Goal: Transaction & Acquisition: Purchase product/service

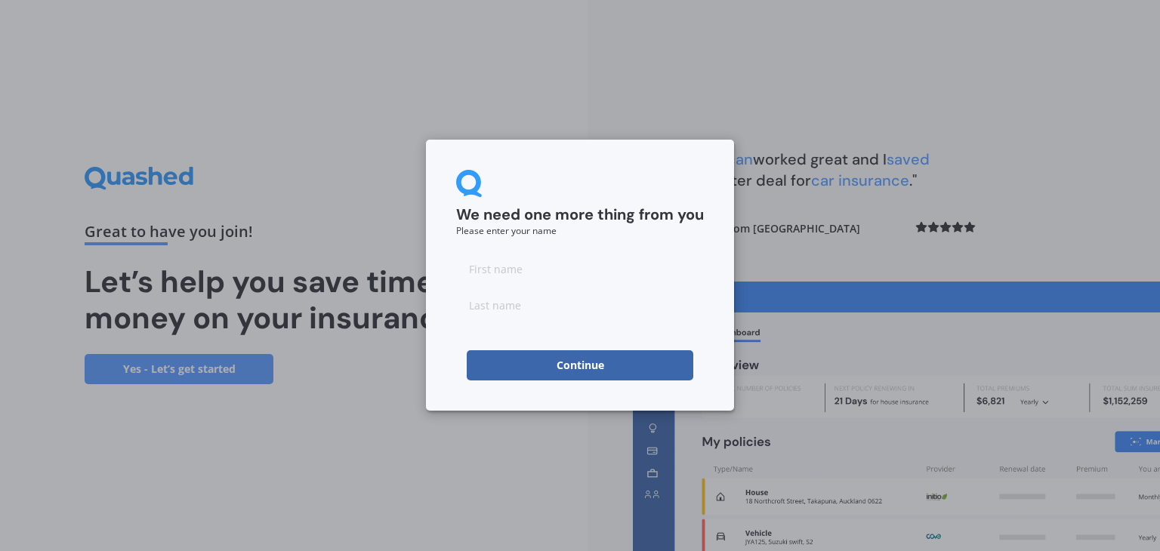
click at [534, 268] on input at bounding box center [580, 269] width 248 height 30
type input "[PERSON_NAME]"
click at [483, 366] on button "Continue" at bounding box center [580, 365] width 227 height 30
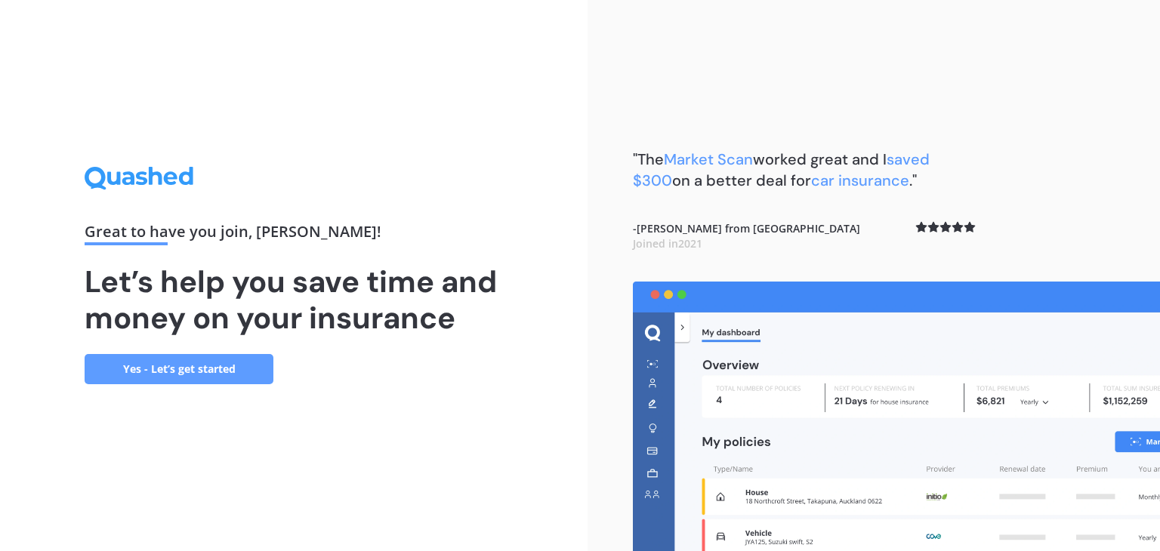
click at [171, 371] on link "Yes - Let’s get started" at bounding box center [179, 369] width 189 height 30
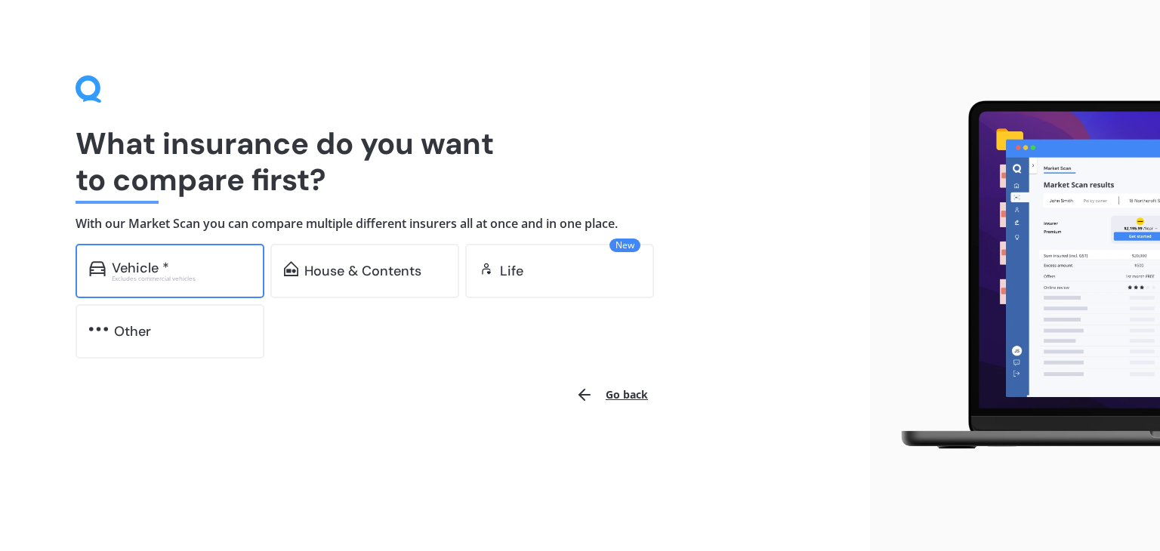
click at [136, 281] on div "Excludes commercial vehicles" at bounding box center [181, 279] width 139 height 6
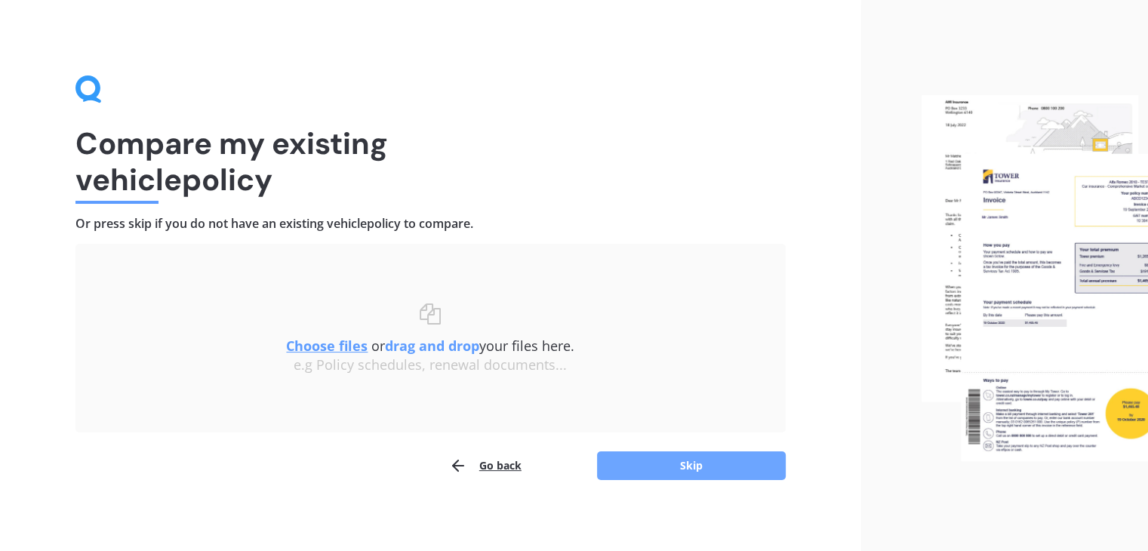
click at [640, 476] on button "Skip" at bounding box center [691, 466] width 189 height 29
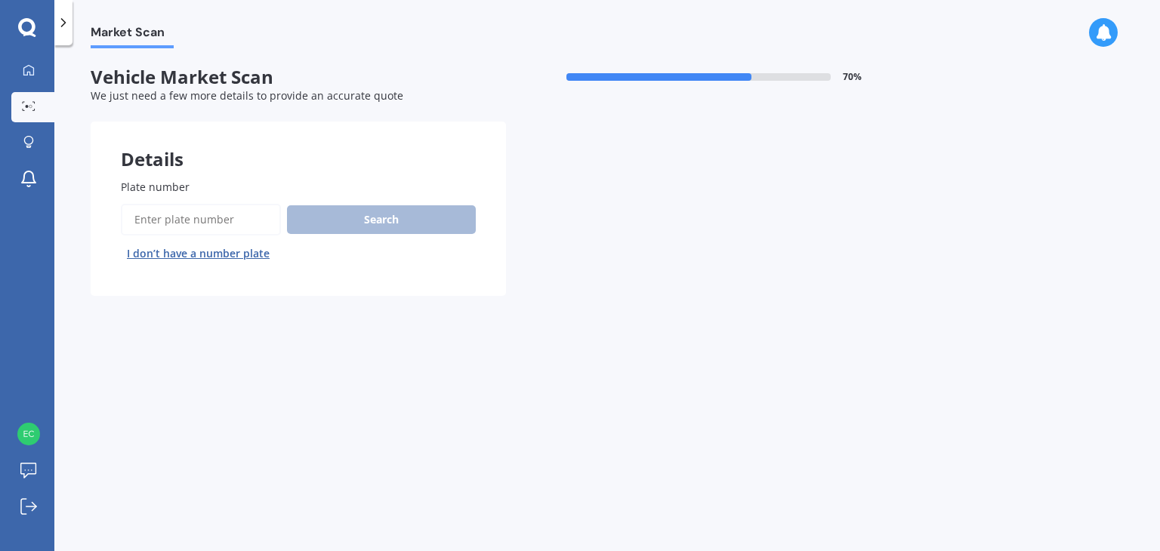
click at [225, 217] on input "Plate number" at bounding box center [201, 220] width 160 height 32
type input "ckz327"
click at [387, 223] on button "Search" at bounding box center [381, 219] width 189 height 29
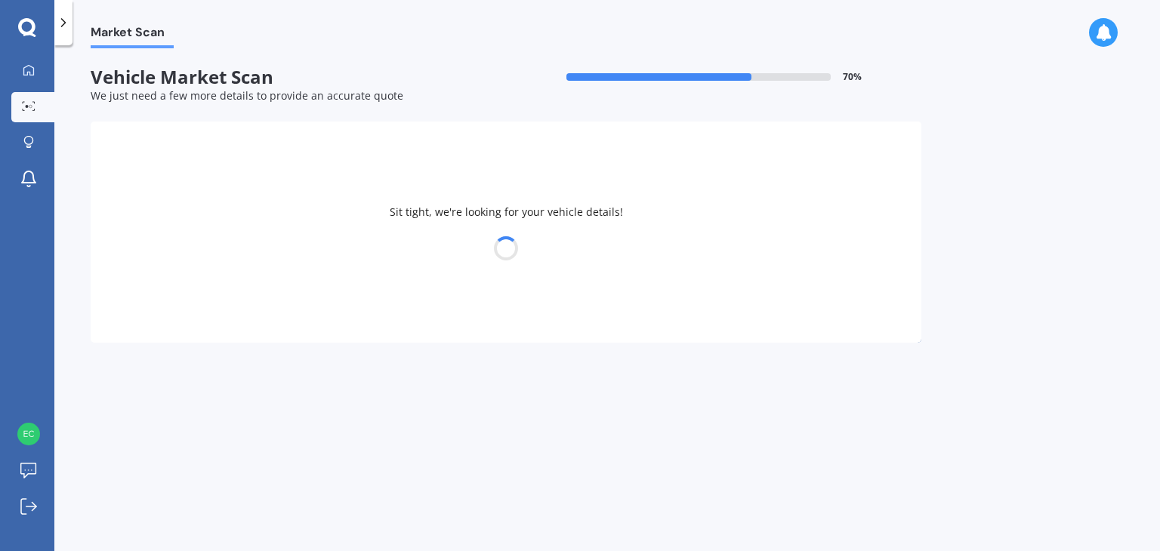
select select "TOYOTA"
select select "HIACE"
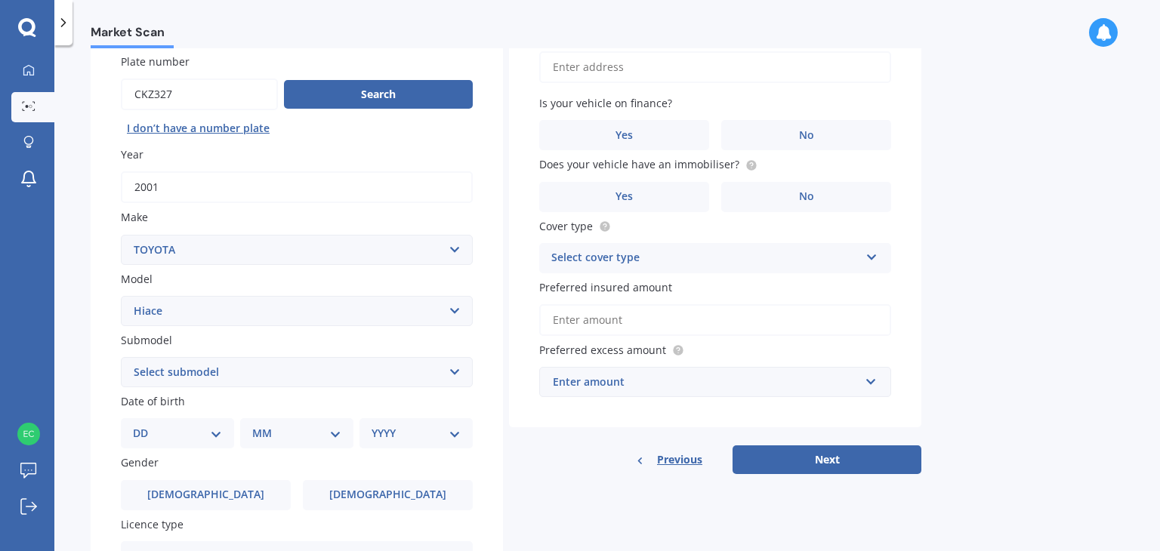
scroll to position [136, 0]
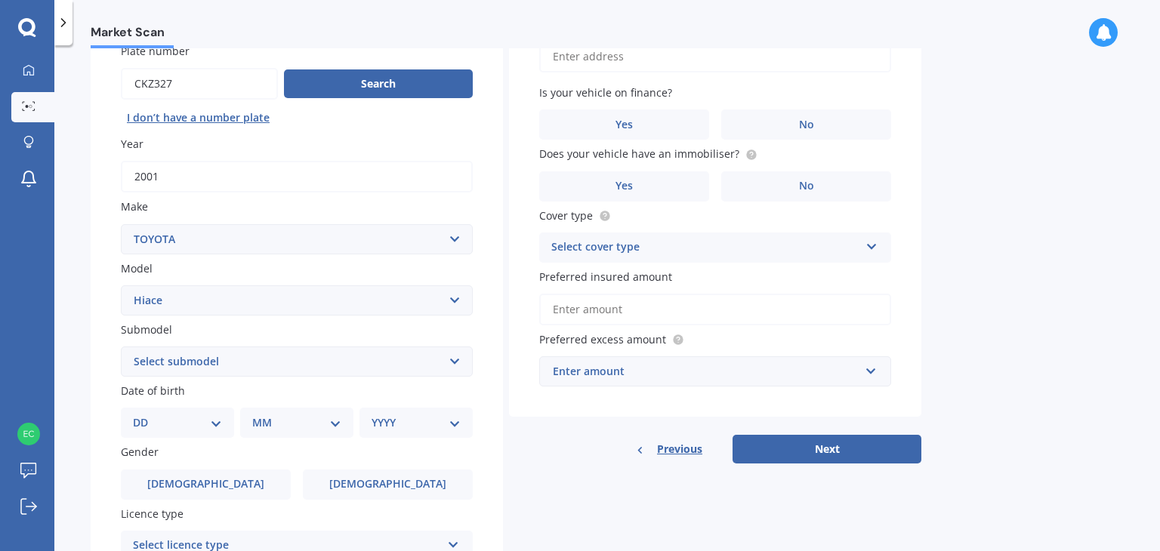
click at [371, 371] on select "Select submodel Diesel Light Van Turbo Diesel Turbo diesel 4WD Van Van petrol 4…" at bounding box center [297, 362] width 352 height 30
click at [247, 370] on select "Select submodel Diesel Light Van Turbo Diesel Turbo diesel 4WD Van Van petrol 4…" at bounding box center [297, 362] width 352 height 30
select select "LIGHT VAN"
click at [121, 347] on select "Select submodel Diesel Light Van Turbo Diesel Turbo diesel 4WD Van Van petrol 4…" at bounding box center [297, 362] width 352 height 30
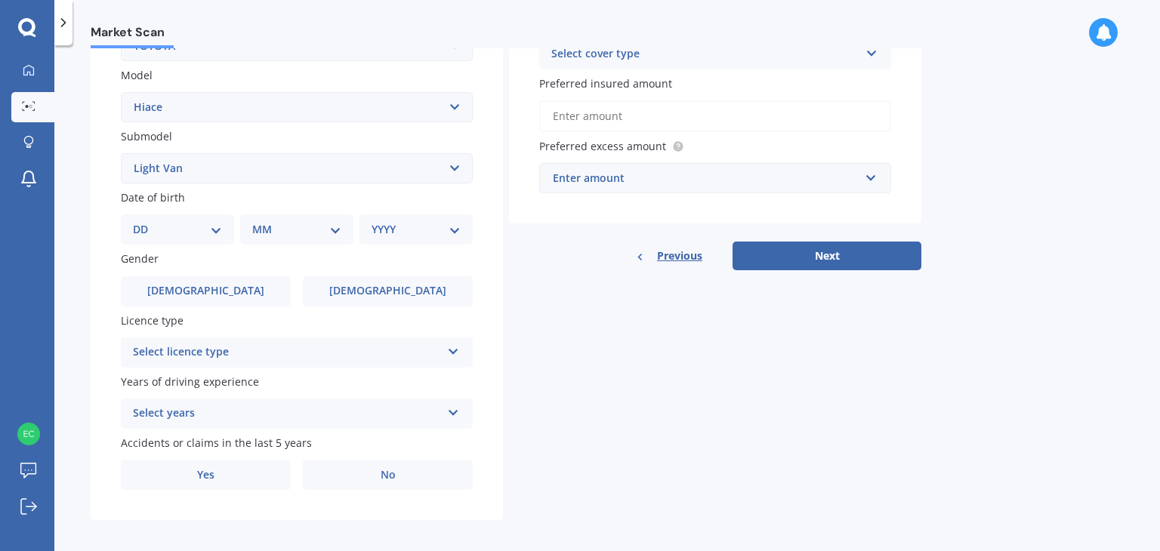
scroll to position [331, 0]
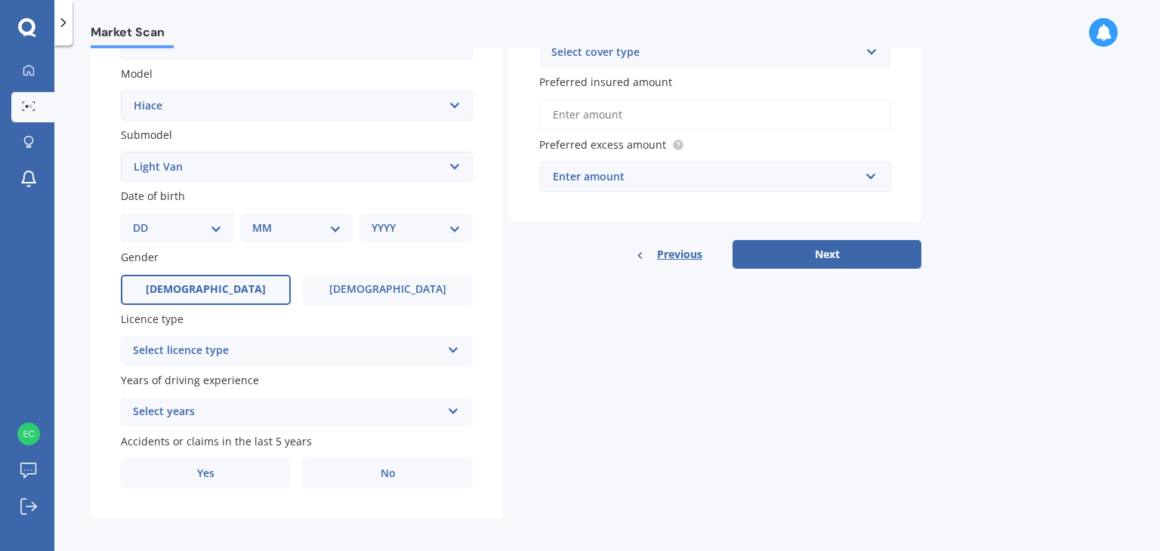
click at [245, 298] on label "[DEMOGRAPHIC_DATA]" at bounding box center [206, 290] width 170 height 30
click at [0, 0] on input "[DEMOGRAPHIC_DATA]" at bounding box center [0, 0] width 0 height 0
click at [193, 238] on div "DD 01 02 03 04 05 06 07 08 09 10 11 12 13 14 15 16 17 18 19 20 21 22 23 24 25 2…" at bounding box center [177, 228] width 113 height 30
click at [208, 226] on select "DD 01 02 03 04 05 06 07 08 09 10 11 12 13 14 15 16 17 18 19 20 21 22 23 24 25 2…" at bounding box center [177, 228] width 89 height 17
select select "06"
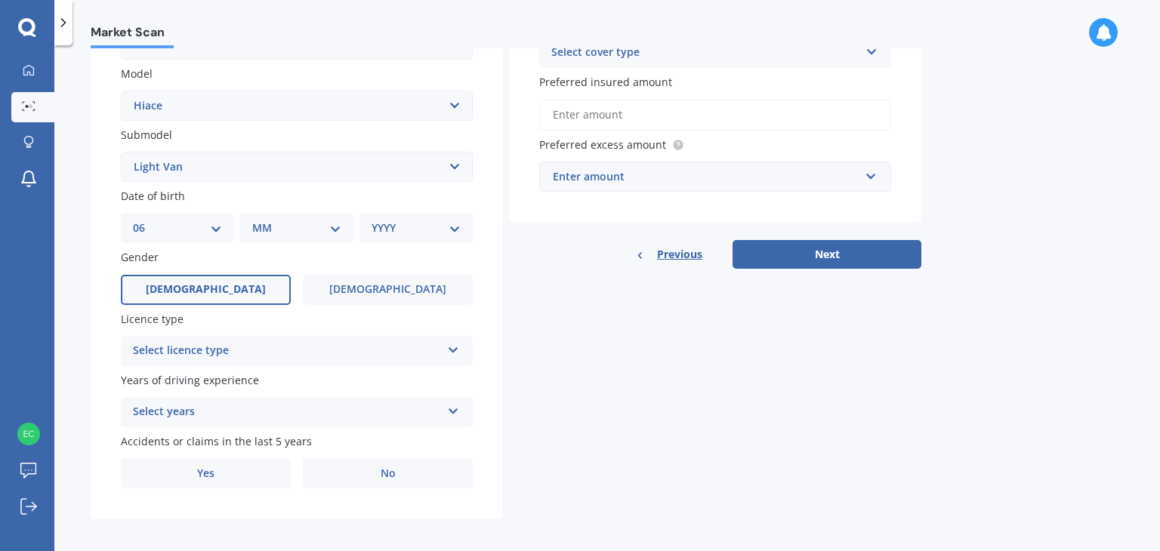
click at [145, 220] on select "DD 01 02 03 04 05 06 07 08 09 10 11 12 13 14 15 16 17 18 19 20 21 22 23 24 25 2…" at bounding box center [177, 228] width 89 height 17
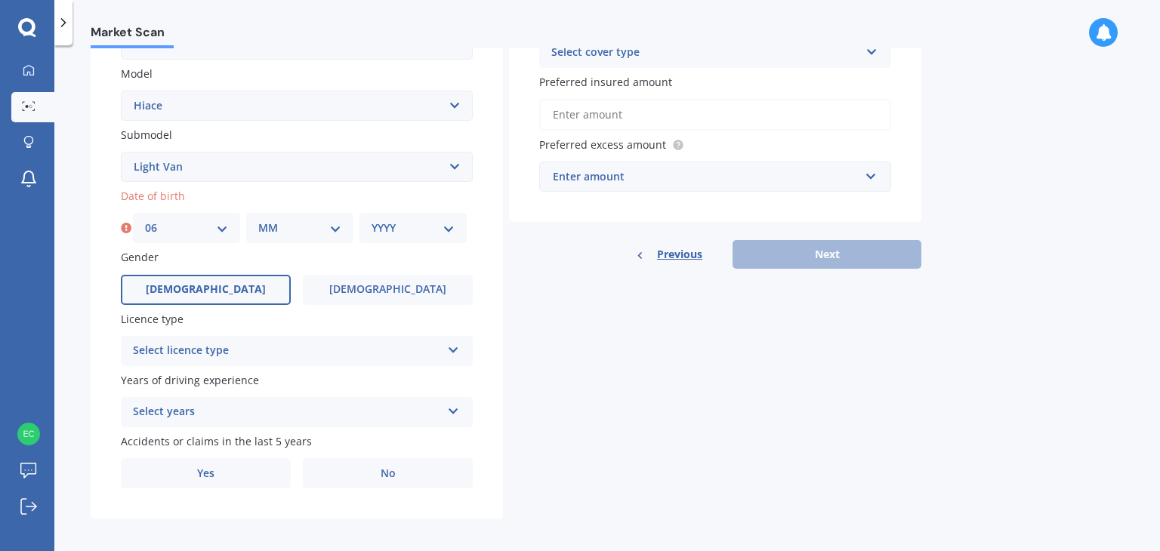
click at [292, 220] on select "MM 01 02 03 04 05 06 07 08 09 10 11 12" at bounding box center [299, 228] width 83 height 17
select select "04"
click at [258, 220] on select "MM 01 02 03 04 05 06 07 08 09 10 11 12" at bounding box center [299, 228] width 83 height 17
click at [398, 236] on select "YYYY 2025 2024 2023 2022 2021 2020 2019 2018 2017 2016 2015 2014 2013 2012 2011…" at bounding box center [412, 228] width 83 height 17
select select "1997"
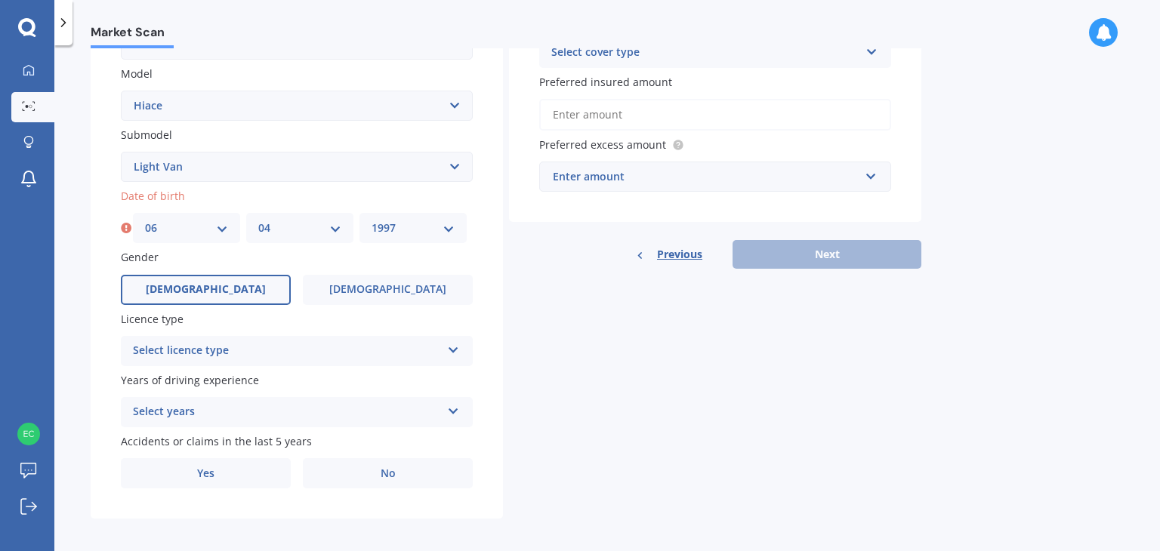
click at [371, 220] on select "YYYY 2025 2024 2023 2022 2021 2020 2019 2018 2017 2016 2015 2014 2013 2012 2011…" at bounding box center [412, 228] width 83 height 17
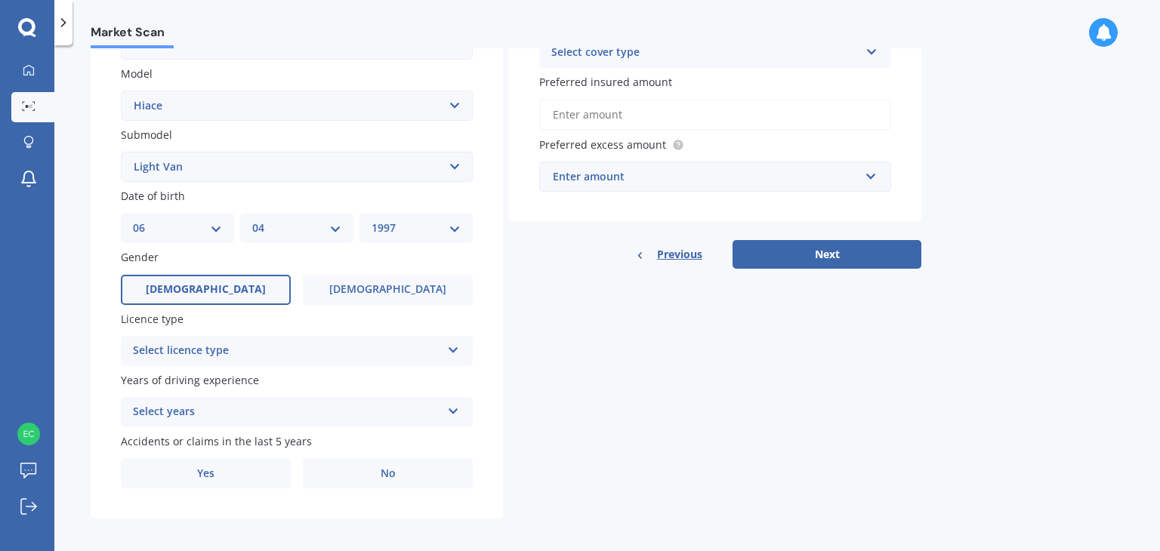
click at [251, 349] on div "Select licence type" at bounding box center [287, 351] width 308 height 18
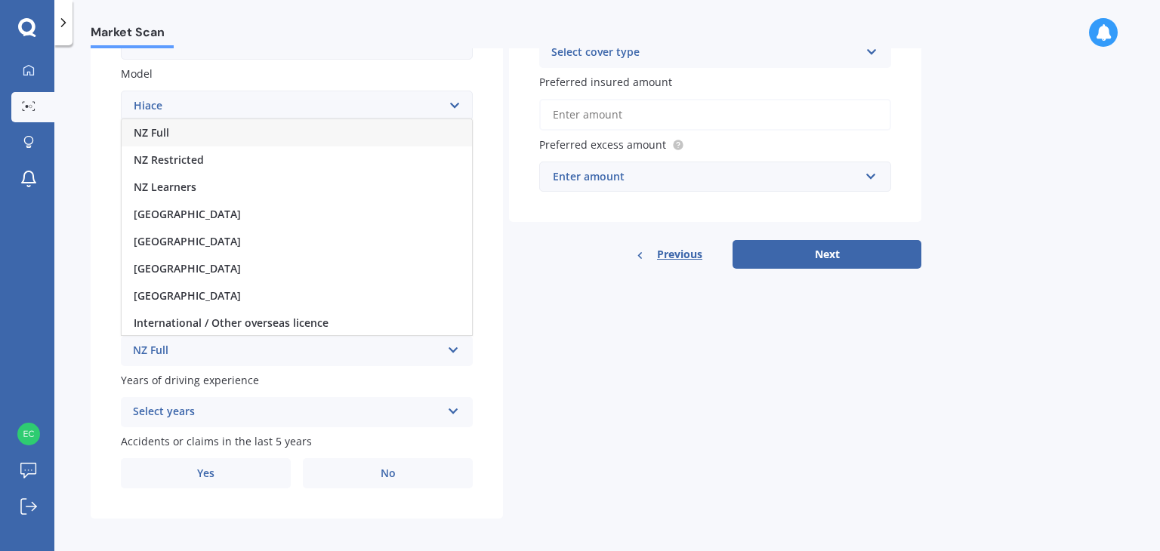
click at [190, 134] on div "NZ Full" at bounding box center [297, 132] width 350 height 27
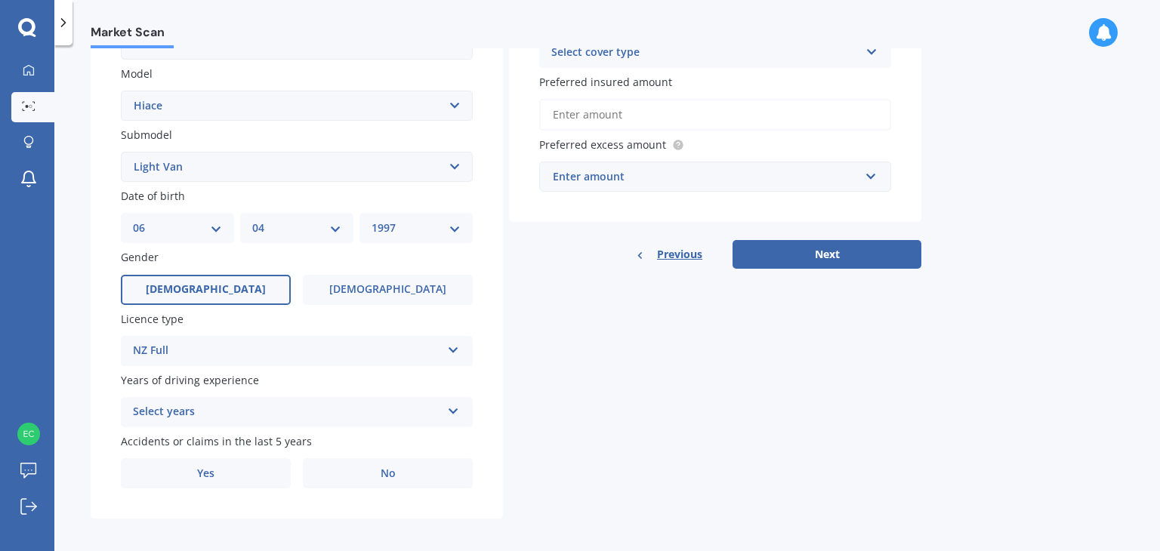
click at [219, 405] on div "Select years" at bounding box center [287, 412] width 308 height 18
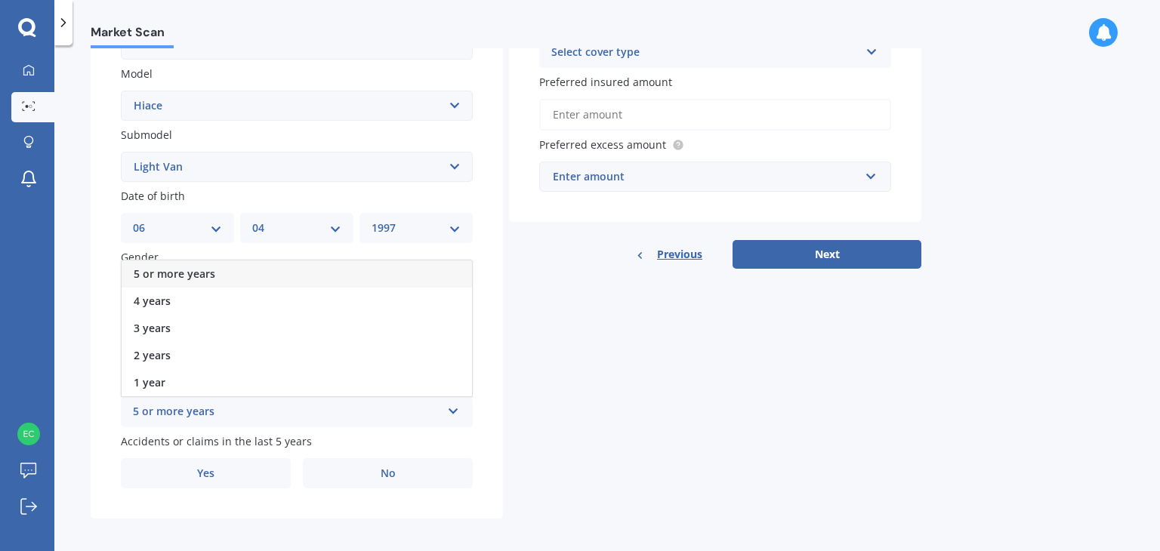
click at [190, 272] on span "5 or more years" at bounding box center [175, 274] width 82 height 14
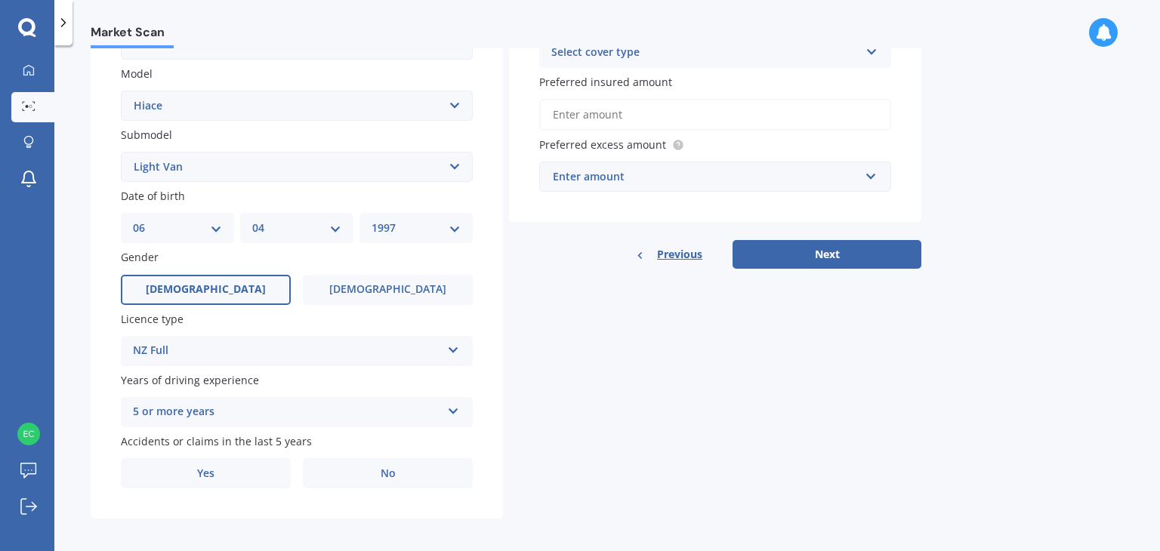
scroll to position [337, 0]
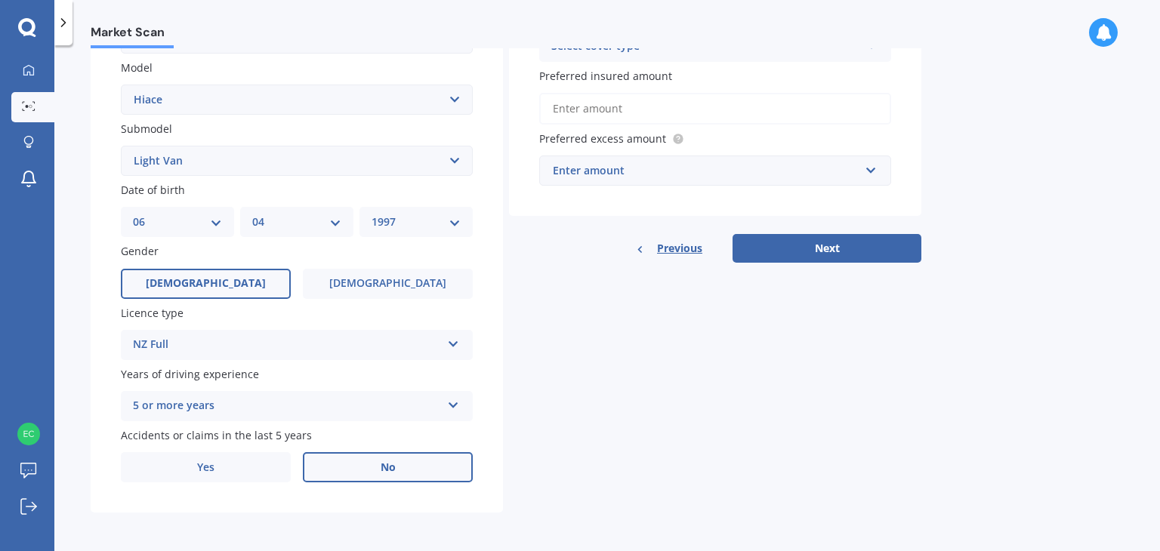
click at [350, 469] on label "No" at bounding box center [388, 467] width 170 height 30
click at [0, 0] on input "No" at bounding box center [0, 0] width 0 height 0
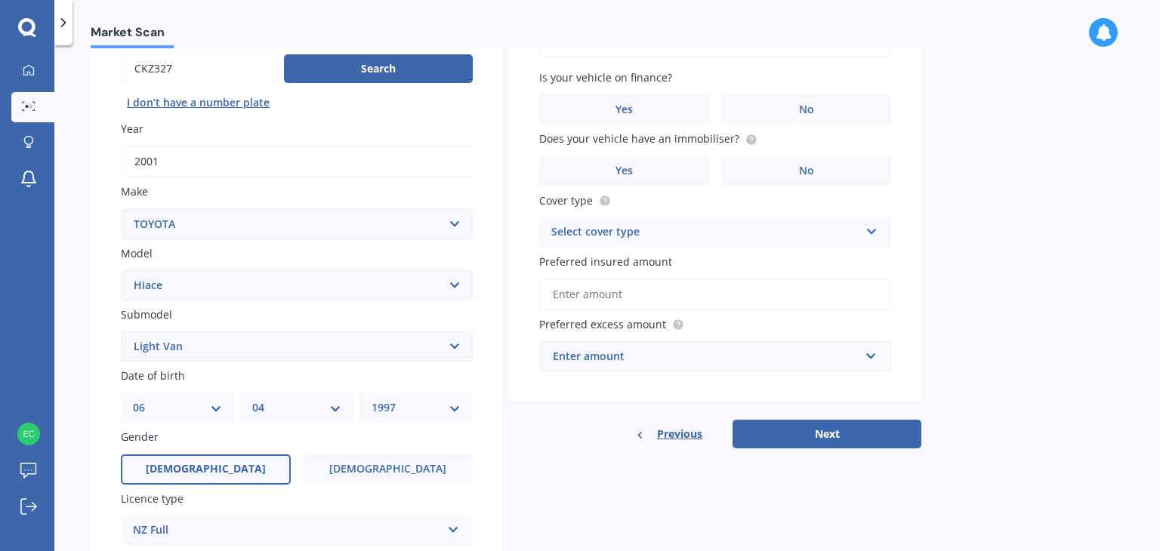
scroll to position [48, 0]
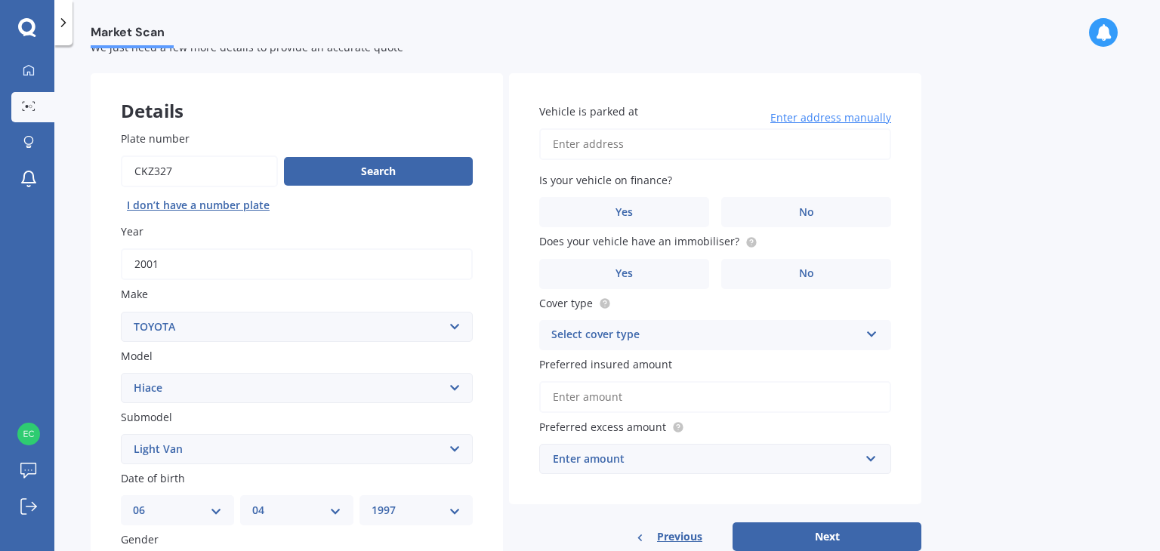
click at [634, 147] on input "Vehicle is parked at" at bounding box center [715, 144] width 352 height 32
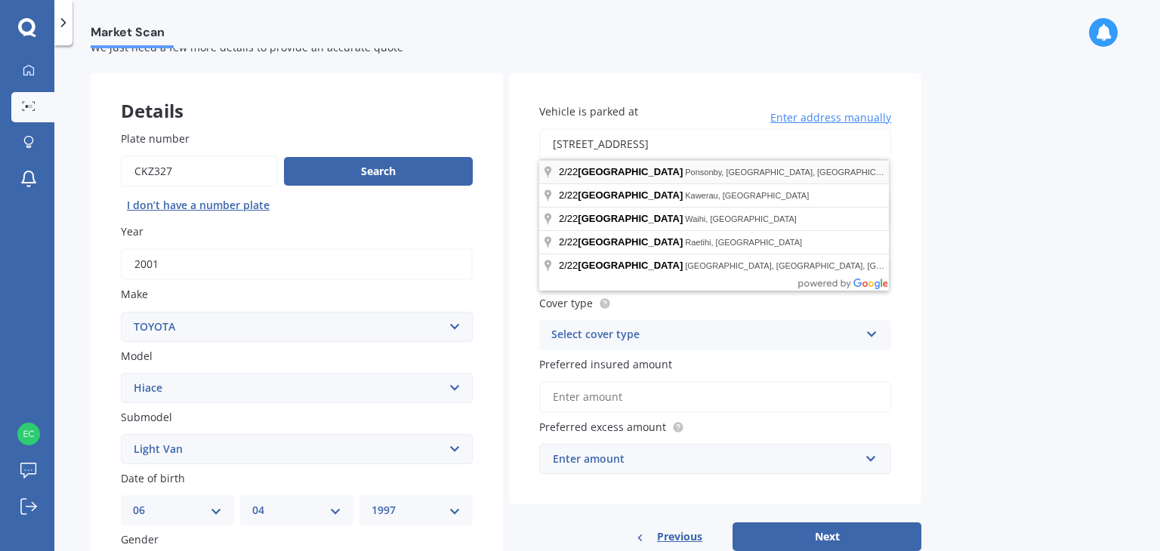
type input "[STREET_ADDRESS]"
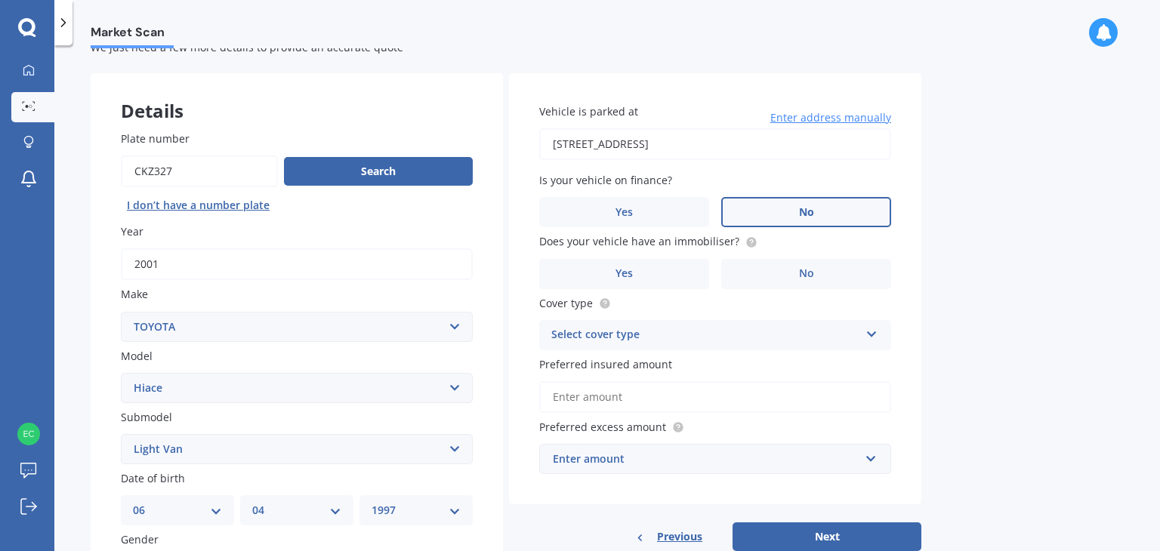
click at [778, 207] on label "No" at bounding box center [806, 212] width 170 height 30
click at [0, 0] on input "No" at bounding box center [0, 0] width 0 height 0
click at [660, 273] on label "Yes" at bounding box center [624, 274] width 170 height 30
click at [0, 0] on input "Yes" at bounding box center [0, 0] width 0 height 0
click at [649, 330] on div "Select cover type" at bounding box center [705, 335] width 308 height 18
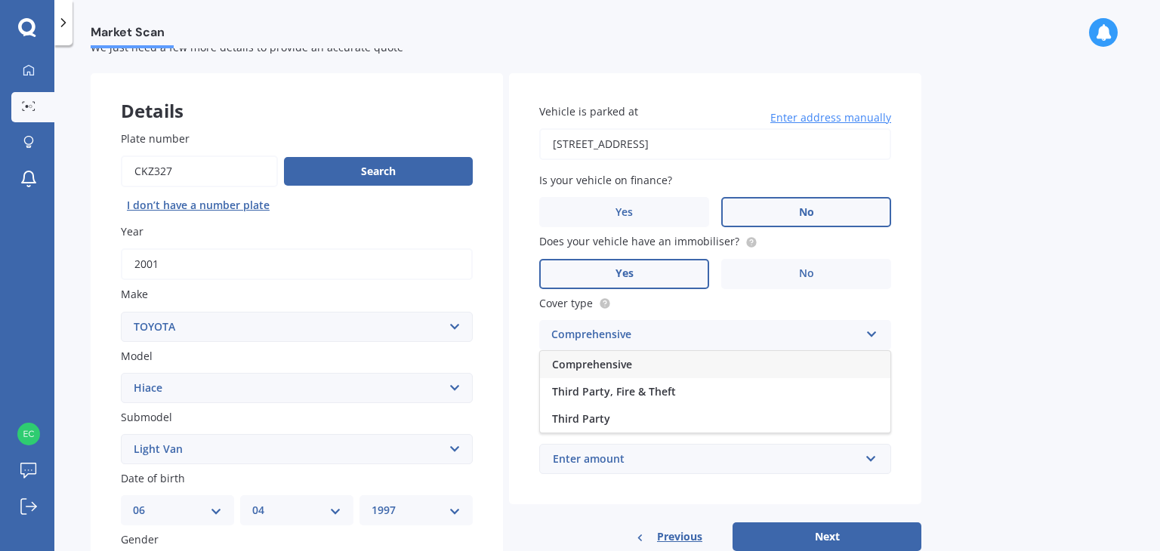
click at [632, 366] on div "Comprehensive" at bounding box center [715, 364] width 350 height 27
click at [607, 396] on input "Preferred insured amount" at bounding box center [715, 397] width 352 height 32
click at [627, 464] on div "Enter amount" at bounding box center [706, 459] width 307 height 17
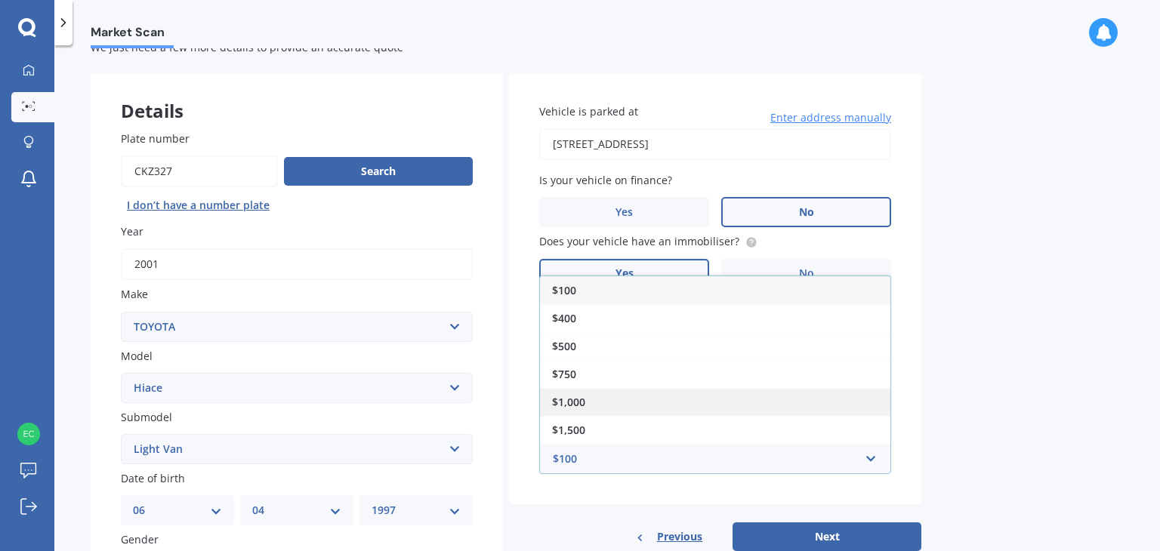
click at [586, 401] on div "$1,000" at bounding box center [715, 402] width 350 height 28
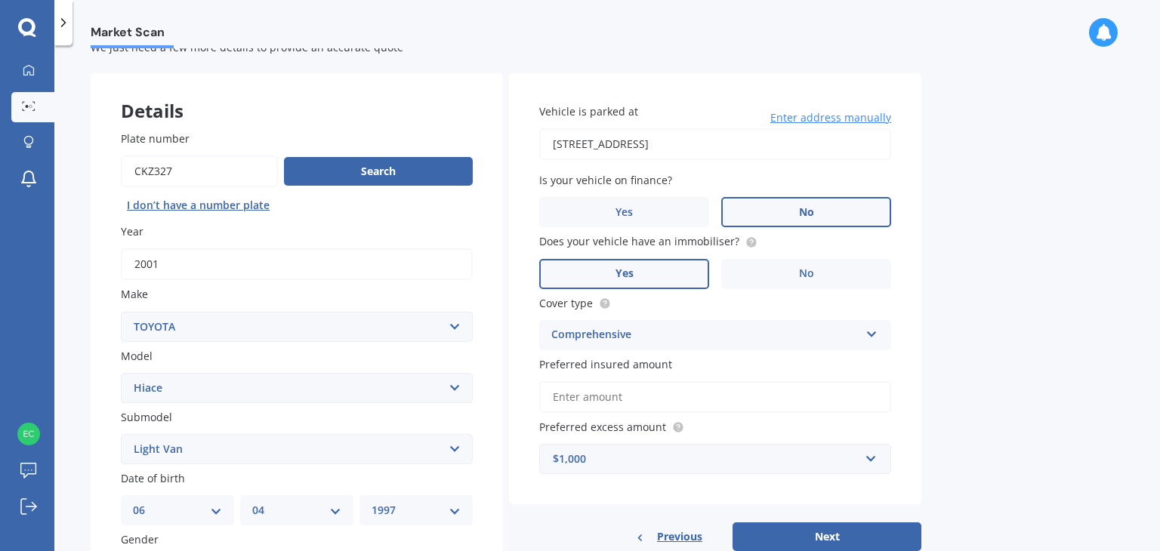
click at [619, 404] on input "Preferred insured amount" at bounding box center [715, 397] width 352 height 32
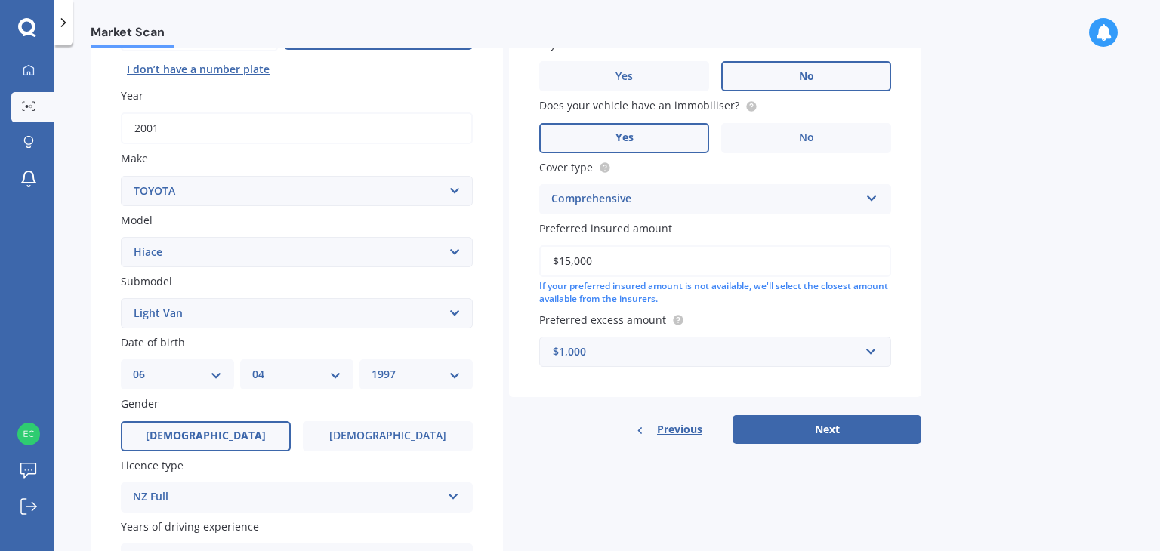
scroll to position [186, 0]
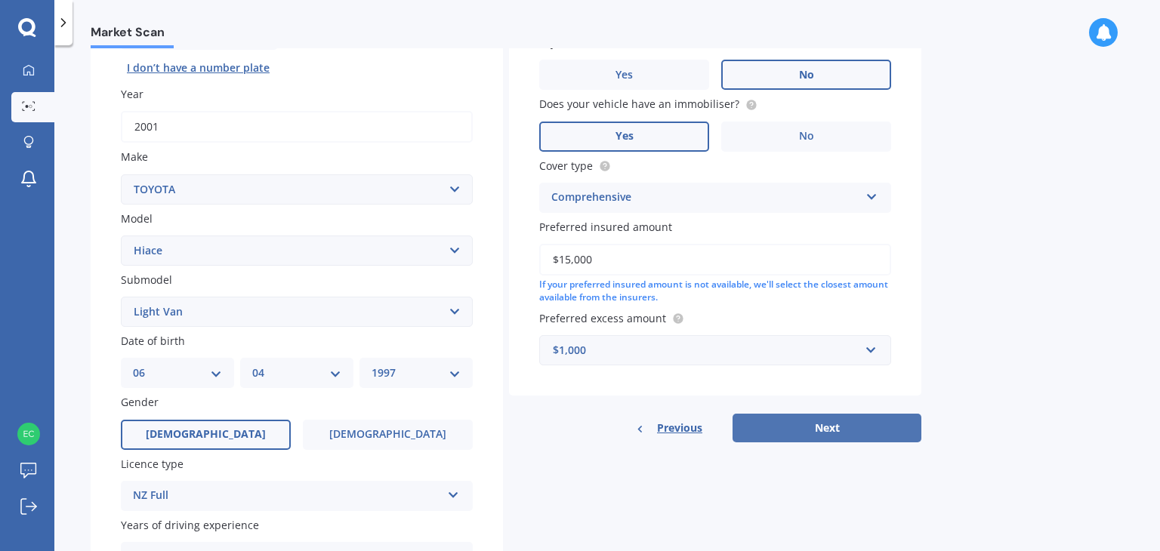
type input "$15,000"
click at [772, 421] on button "Next" at bounding box center [826, 428] width 189 height 29
select select "06"
select select "04"
select select "1997"
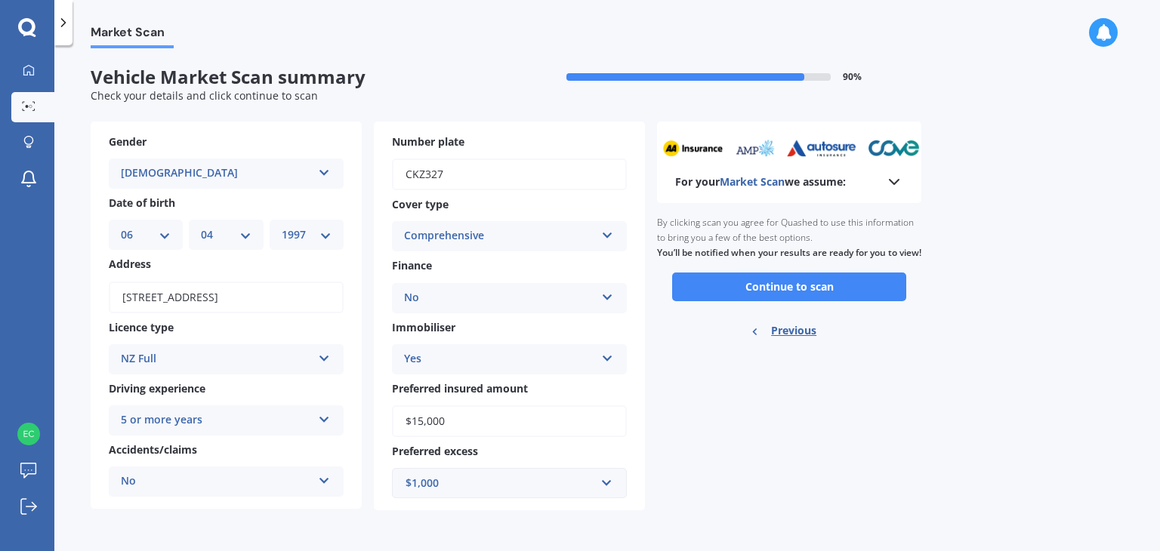
scroll to position [0, 0]
click at [731, 299] on button "Continue to scan" at bounding box center [789, 287] width 234 height 29
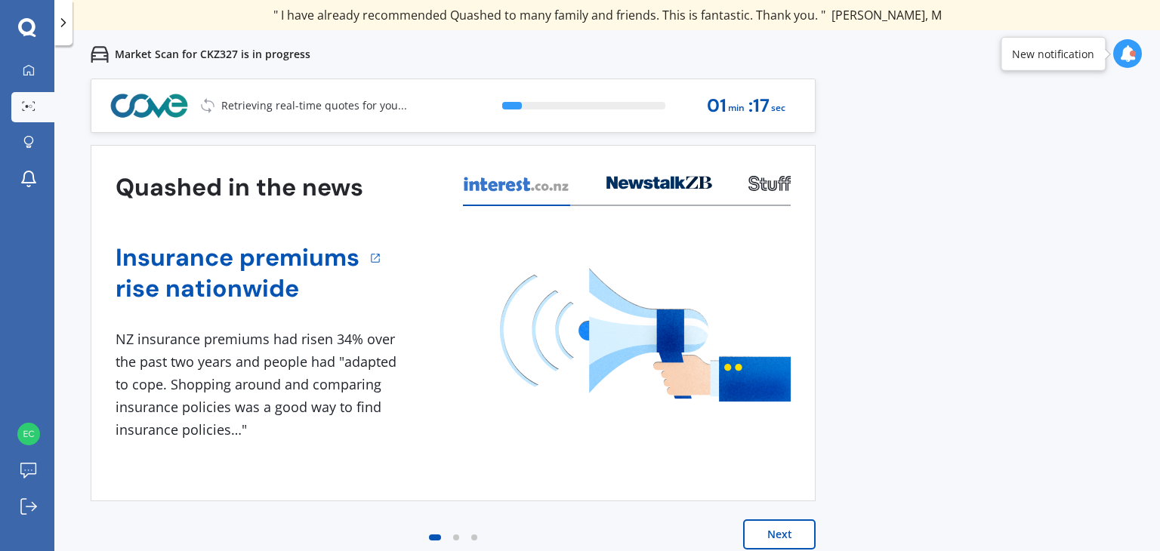
click at [782, 535] on button "Next" at bounding box center [779, 534] width 72 height 30
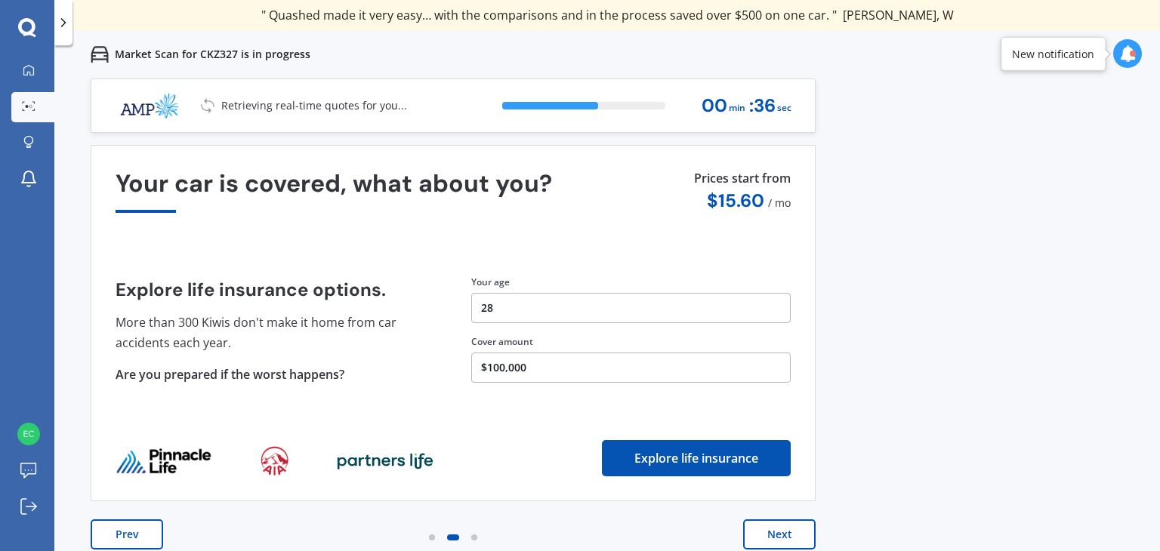
click at [800, 537] on button "Next" at bounding box center [779, 534] width 72 height 30
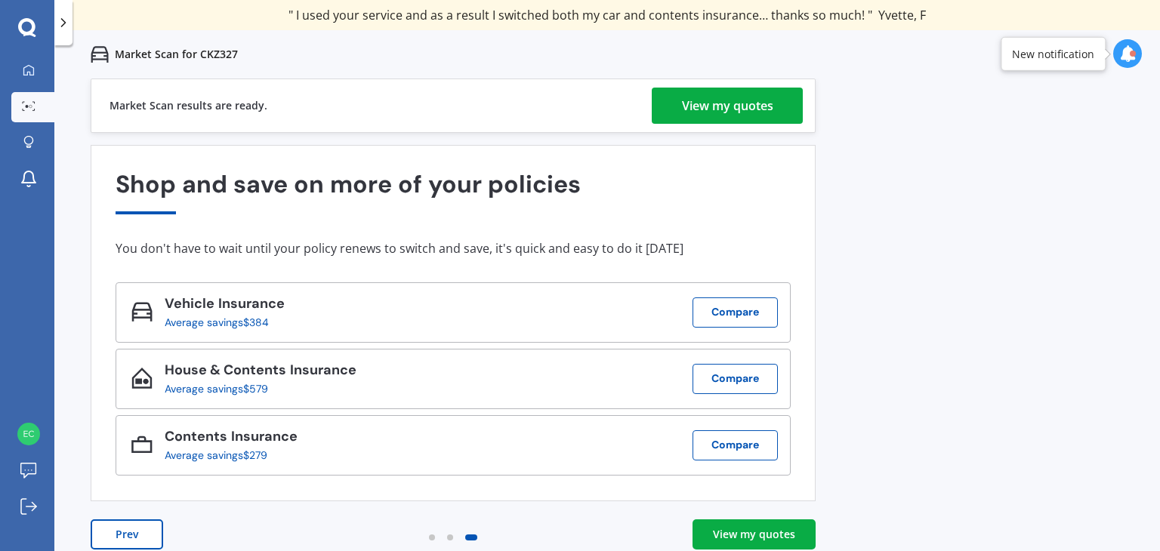
click at [745, 529] on div "View my quotes" at bounding box center [754, 534] width 82 height 15
